Goal: Task Accomplishment & Management: Use online tool/utility

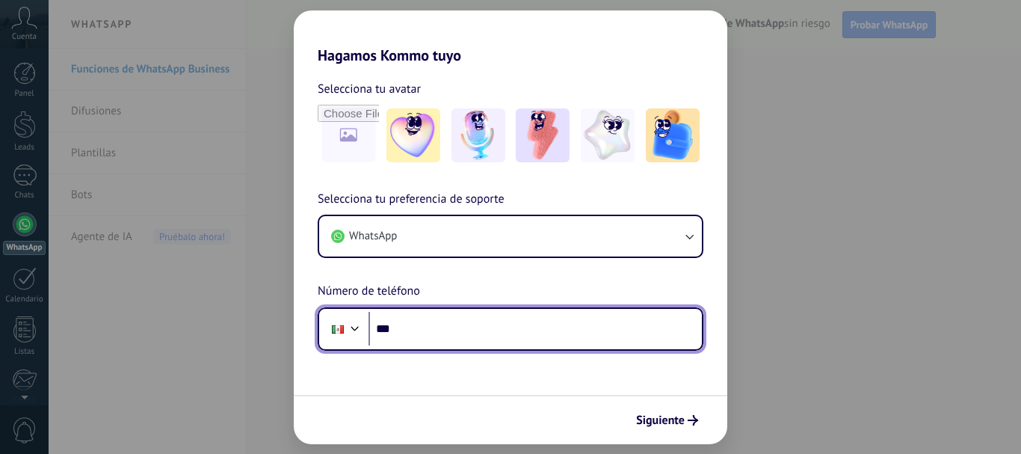
click at [464, 326] on input "***" at bounding box center [534, 329] width 333 height 34
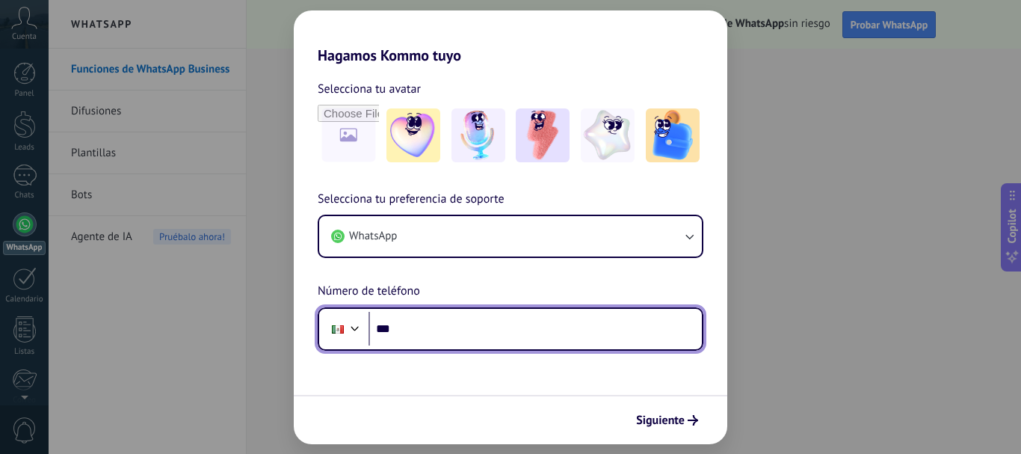
click at [464, 326] on input "***" at bounding box center [534, 329] width 333 height 34
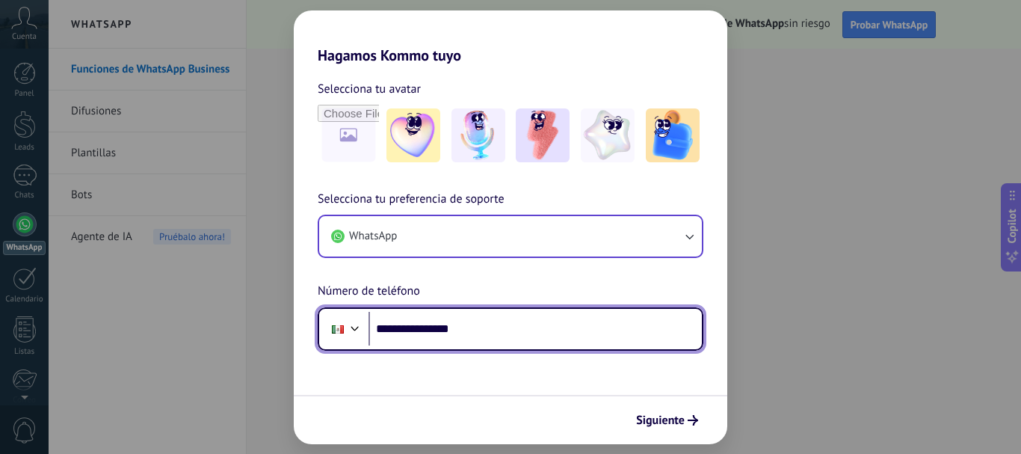
type input "**********"
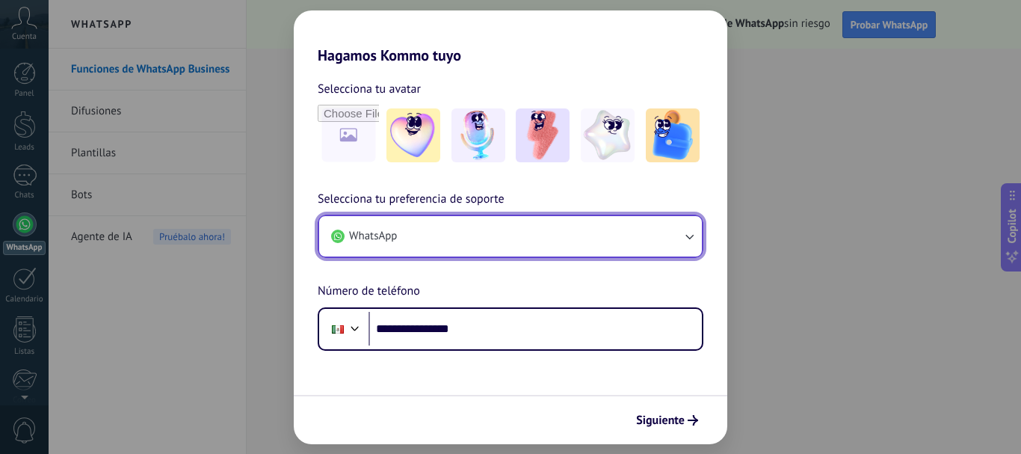
click at [670, 241] on button "WhatsApp" at bounding box center [510, 236] width 383 height 40
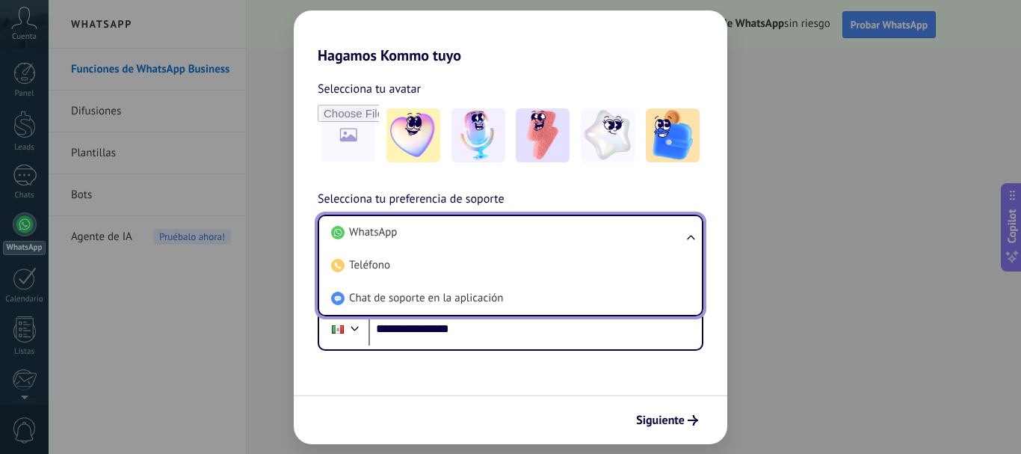
click at [670, 241] on li "WhatsApp" at bounding box center [507, 232] width 365 height 33
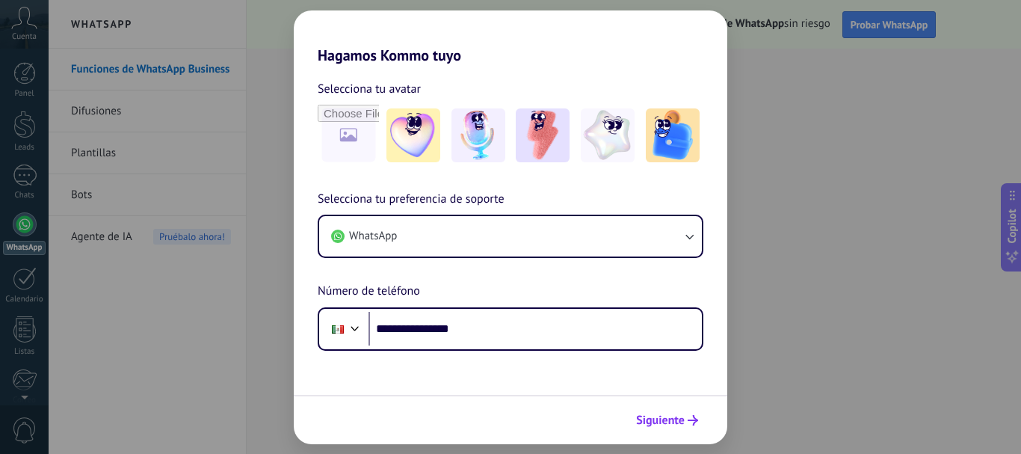
click at [686, 415] on span "Siguiente" at bounding box center [667, 420] width 62 height 10
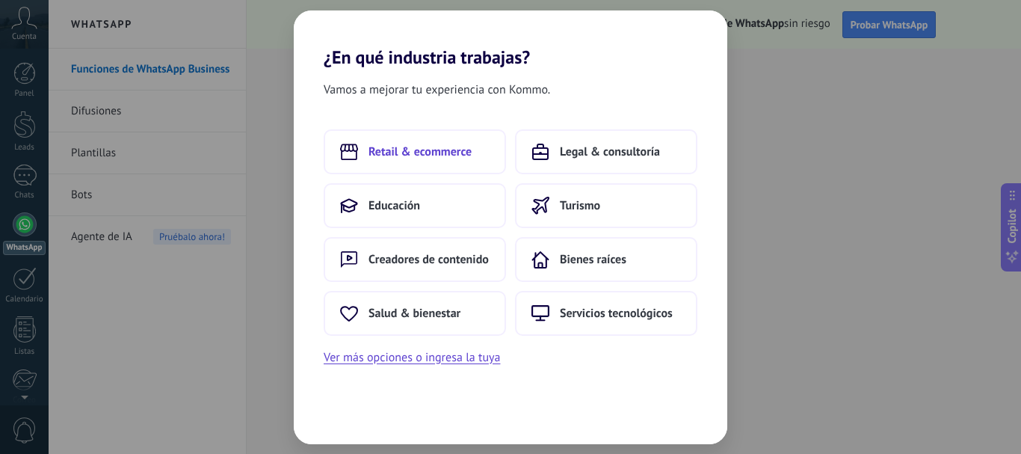
click at [447, 158] on span "Retail & ecommerce" at bounding box center [419, 151] width 103 height 15
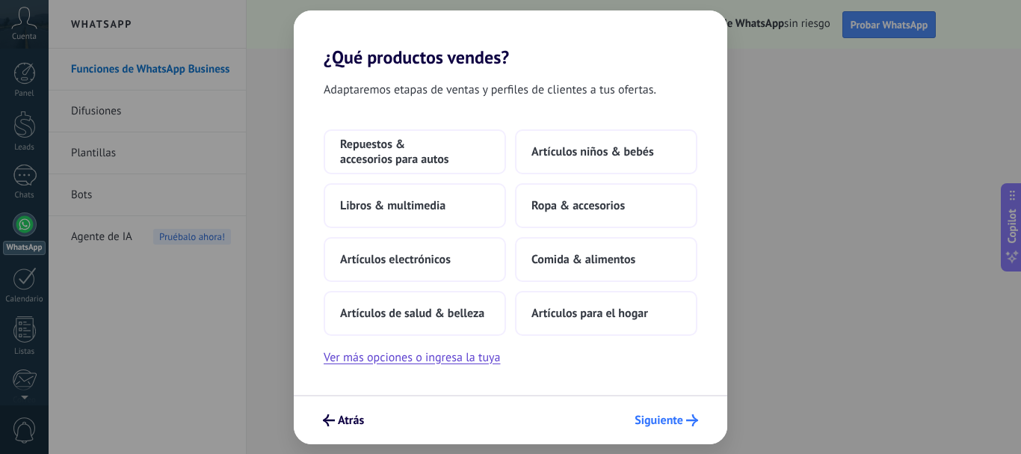
click at [652, 415] on span "Siguiente" at bounding box center [658, 420] width 49 height 10
click at [344, 421] on span "Atrás" at bounding box center [351, 420] width 26 height 10
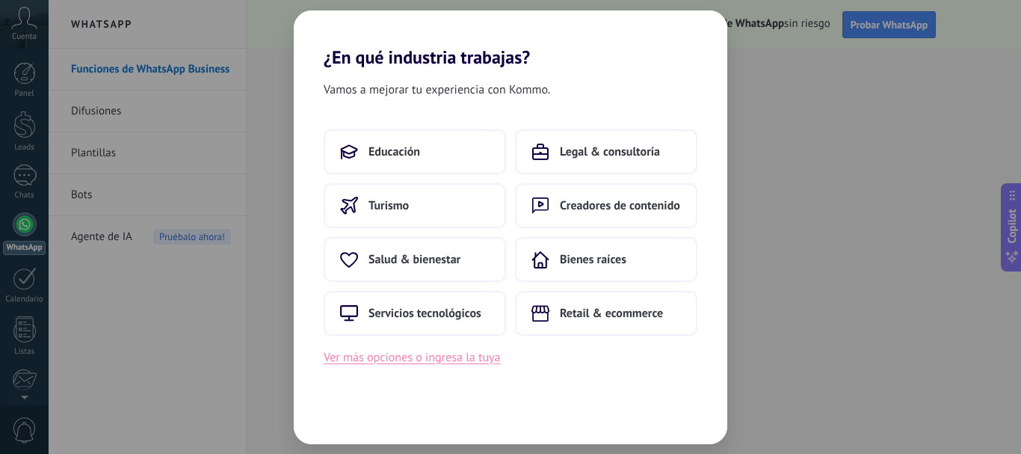
click at [443, 357] on button "Ver más opciones o ingresa la tuya" at bounding box center [412, 356] width 176 height 19
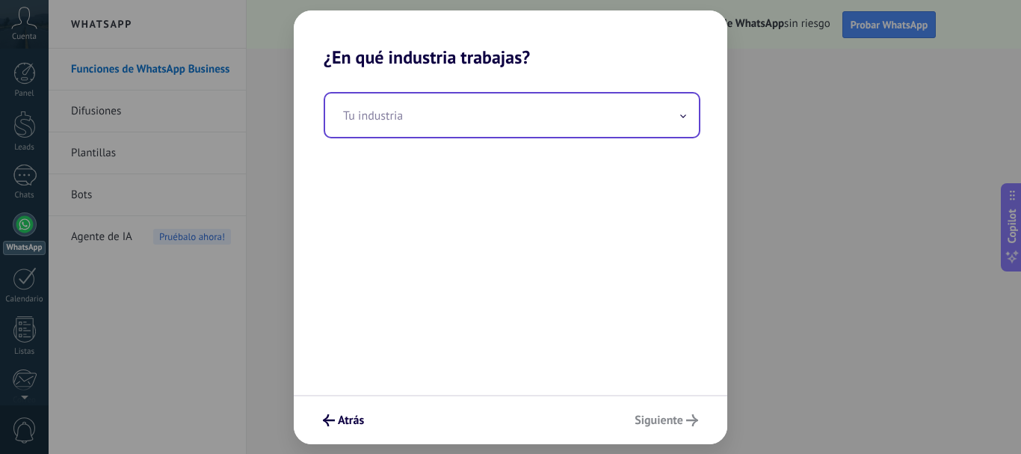
click at [409, 129] on input "text" at bounding box center [512, 114] width 374 height 43
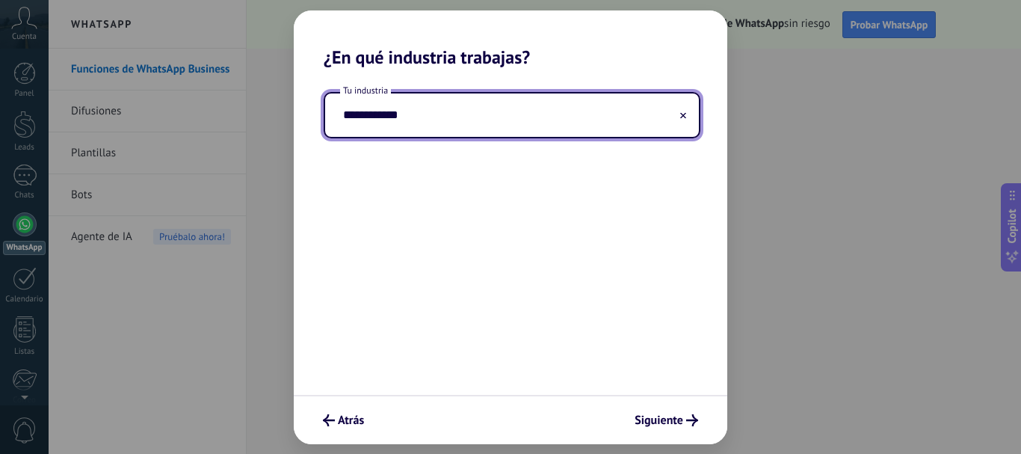
type input "**********"
click at [672, 424] on span "Siguiente" at bounding box center [658, 420] width 49 height 10
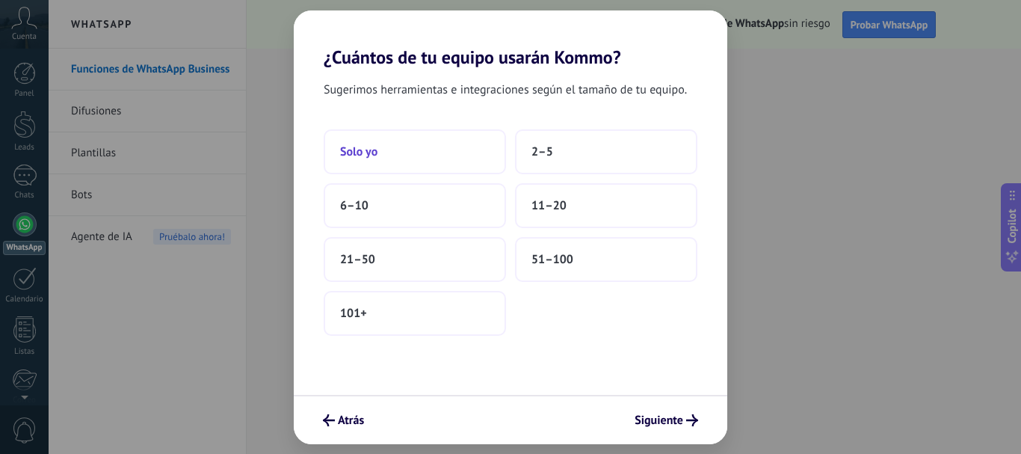
click at [432, 158] on button "Solo yo" at bounding box center [415, 151] width 182 height 45
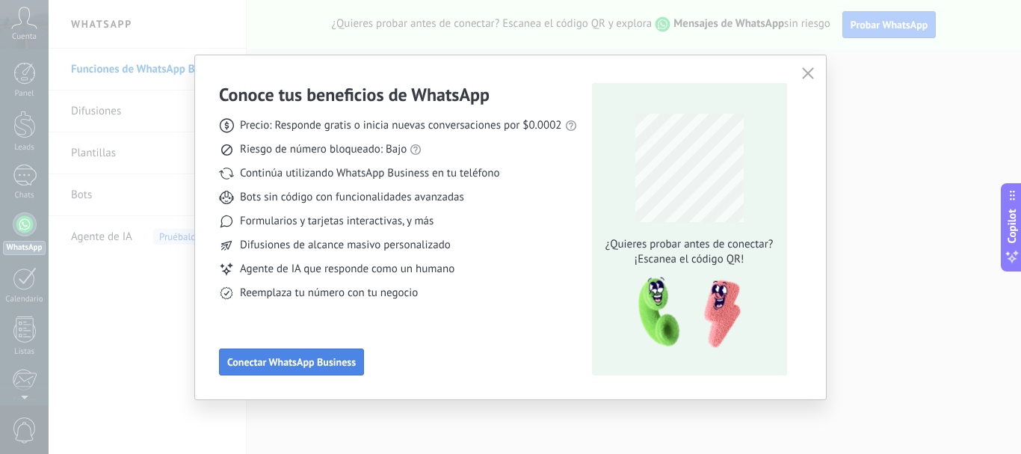
click at [336, 365] on span "Conectar WhatsApp Business" at bounding box center [291, 361] width 129 height 10
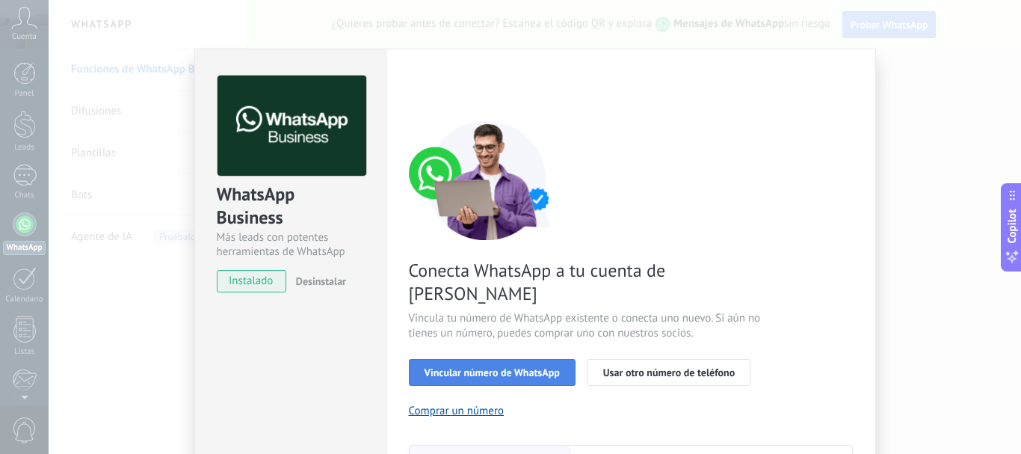
click at [545, 367] on span "Vincular número de WhatsApp" at bounding box center [491, 372] width 135 height 10
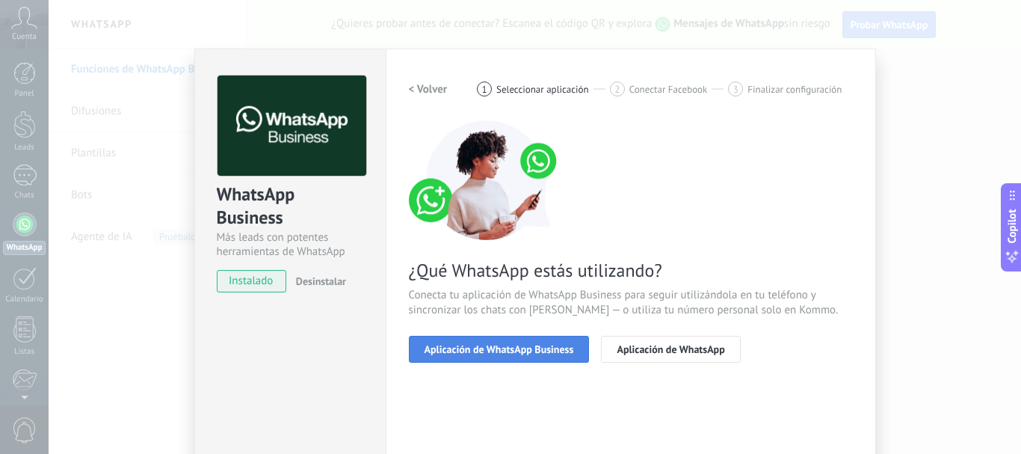
click at [541, 348] on span "Aplicación de WhatsApp Business" at bounding box center [498, 349] width 149 height 10
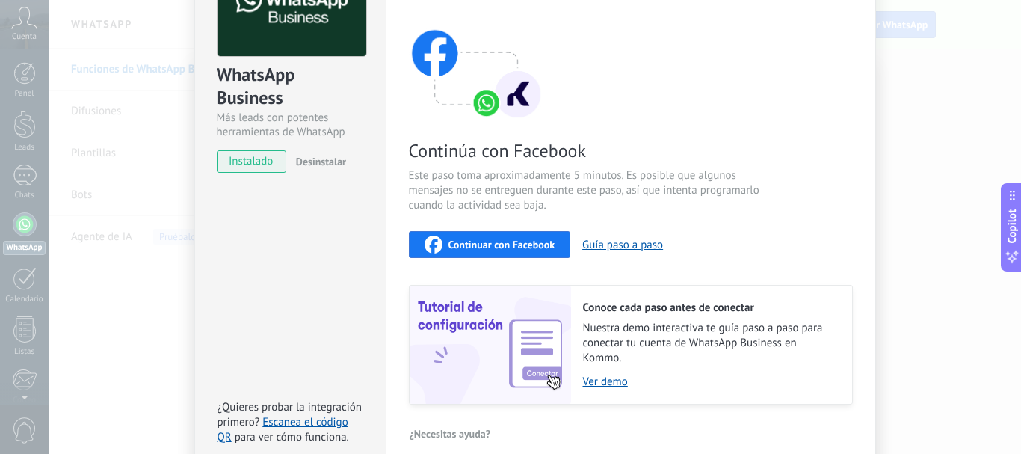
scroll to position [115, 0]
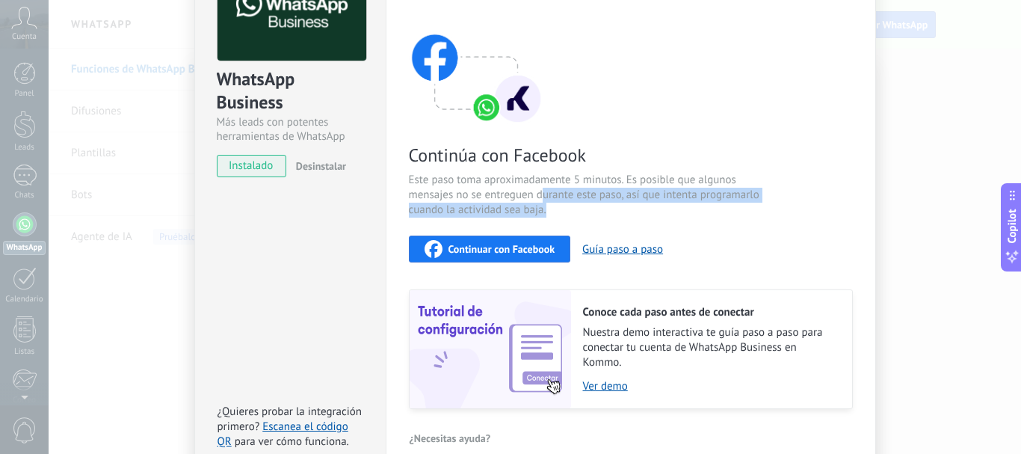
drag, startPoint x: 505, startPoint y: 217, endPoint x: 440, endPoint y: 253, distance: 74.2
click at [440, 253] on div "Continúa con Facebook Este paso toma aproximadamente 5 minutos. Es posible que …" at bounding box center [631, 207] width 444 height 404
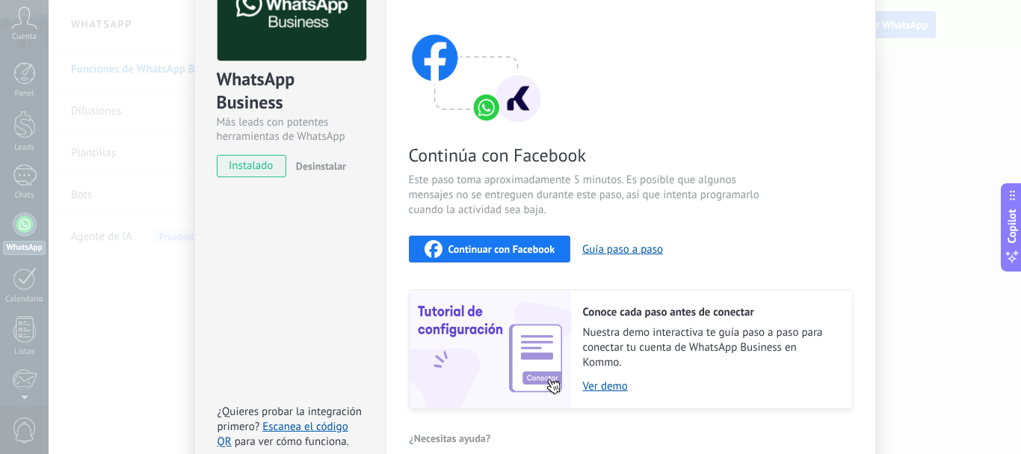
click at [834, 109] on div "Continúa con Facebook Este paso toma aproximadamente 5 minutos. Es posible que …" at bounding box center [631, 207] width 444 height 404
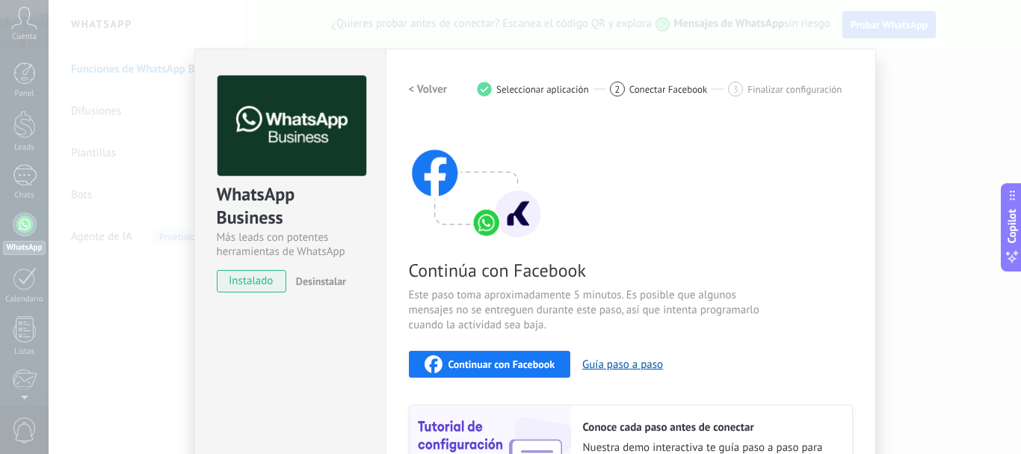
scroll to position [75, 0]
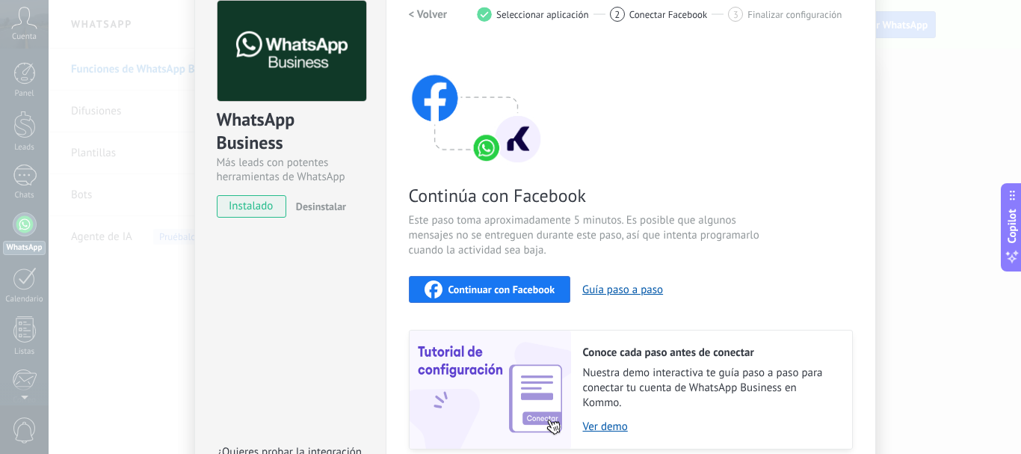
click at [477, 285] on span "Continuar con Facebook" at bounding box center [501, 289] width 107 height 10
